Goal: Task Accomplishment & Management: Manage account settings

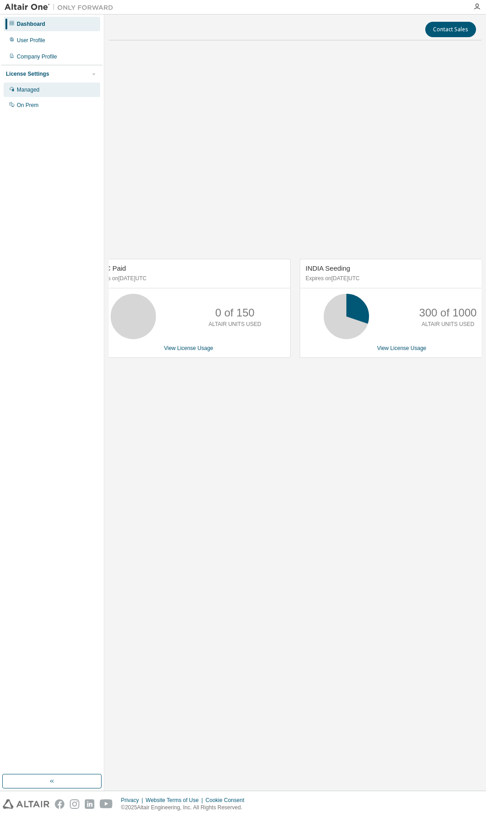
click at [20, 90] on div "Managed" at bounding box center [28, 89] width 23 height 7
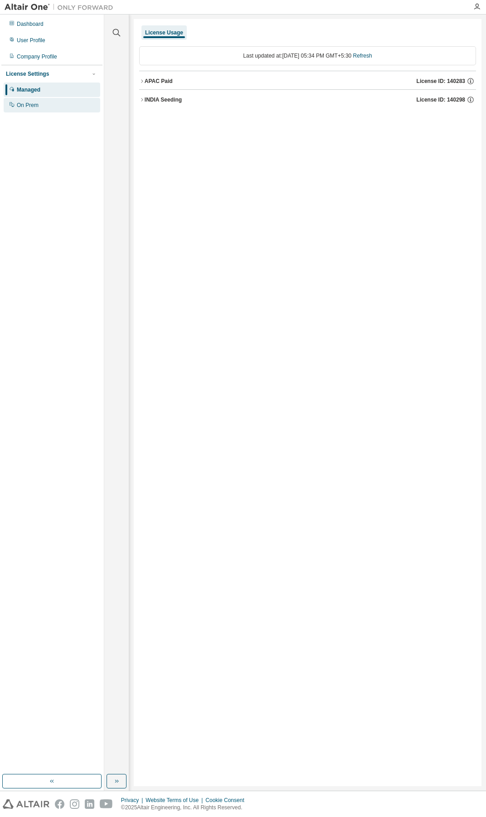
click at [25, 110] on div "On Prem" at bounding box center [52, 105] width 97 height 15
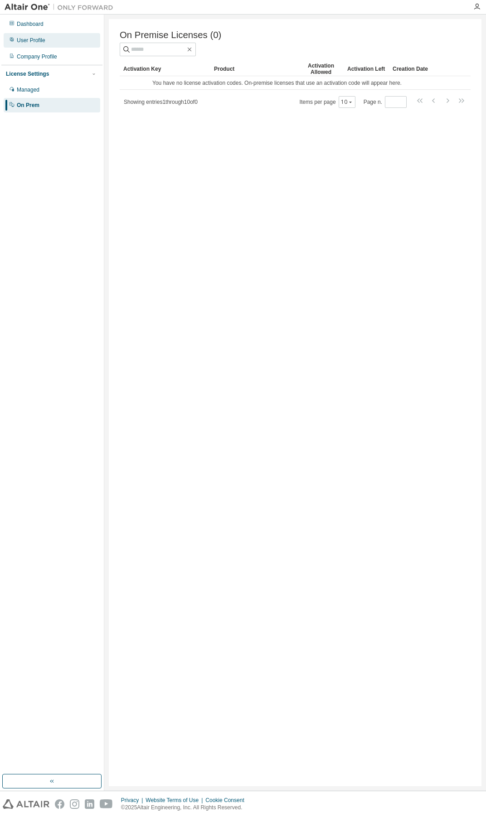
click at [40, 41] on div "User Profile" at bounding box center [31, 40] width 29 height 7
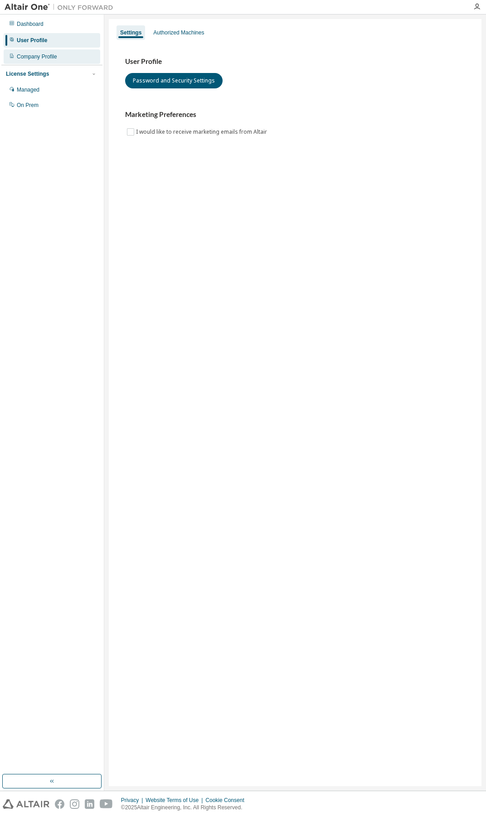
click at [37, 61] on div "Company Profile" at bounding box center [52, 56] width 97 height 15
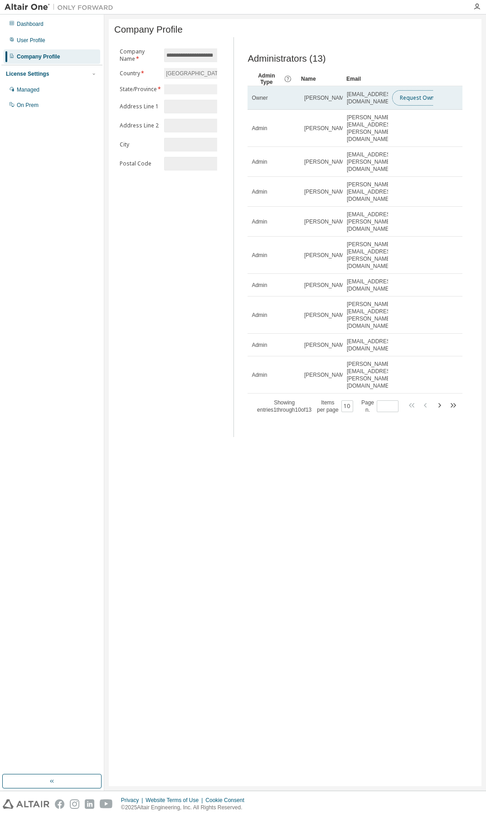
click at [413, 101] on button "Request Owner Change" at bounding box center [430, 97] width 77 height 15
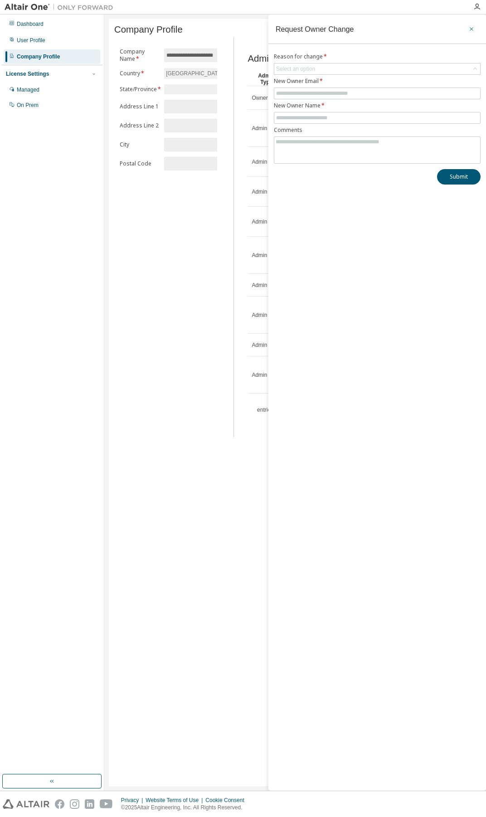
click at [469, 30] on icon "button" at bounding box center [471, 28] width 6 height 7
